Goal: Navigation & Orientation: Go to known website

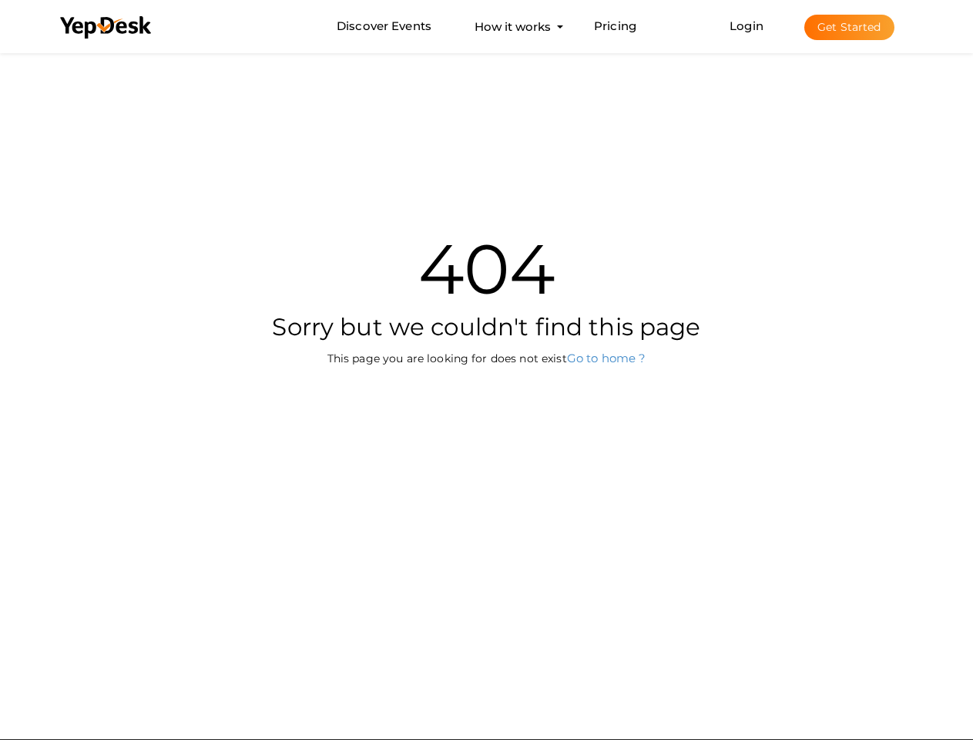
click at [486, 370] on div "404 Sorry but we couldn't find this page This page you are looking for does not…" at bounding box center [486, 281] width 901 height 465
click at [106, 28] on use at bounding box center [105, 27] width 91 height 22
click at [747, 25] on link "Login" at bounding box center [747, 25] width 34 height 15
click at [849, 27] on button "Get Started" at bounding box center [849, 27] width 90 height 25
